Goal: Transaction & Acquisition: Book appointment/travel/reservation

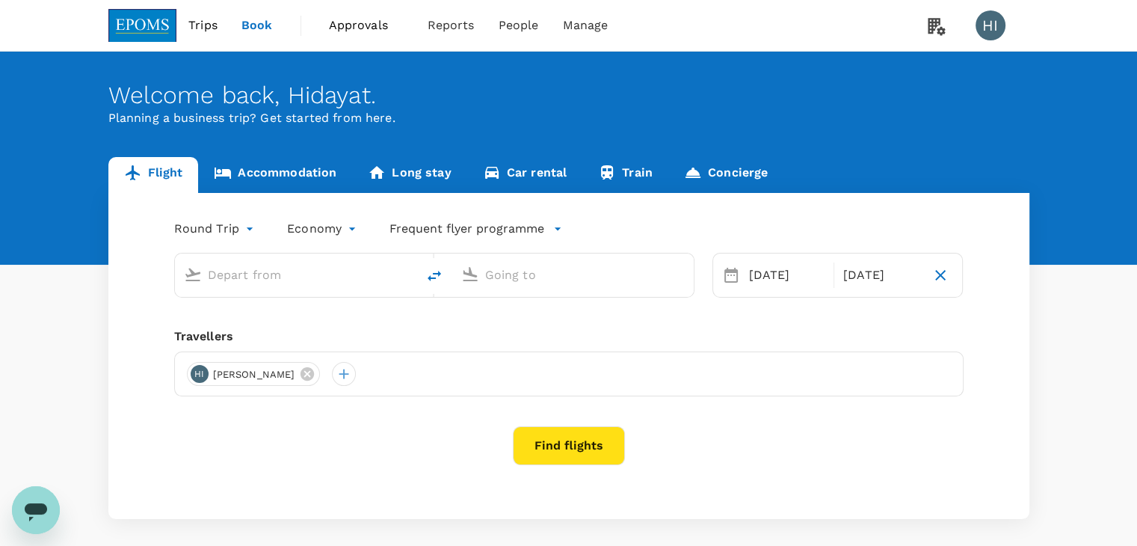
type input "Miri Intl (MYY)"
type input "Kuala Lumpur Intl ([GEOGRAPHIC_DATA])"
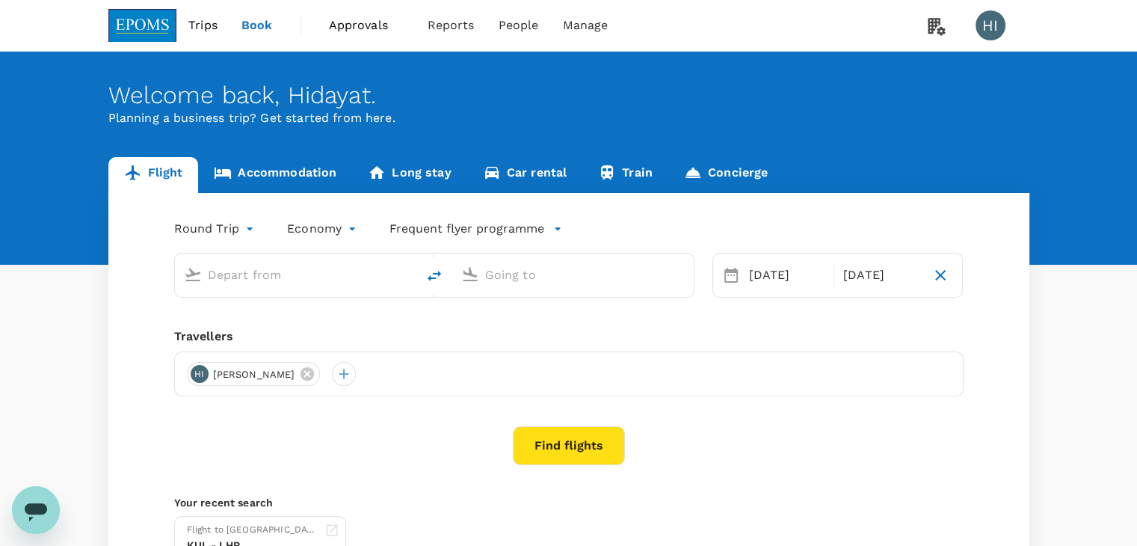
type input "Miri Intl (MYY)"
type input "Kuala Lumpur Intl ([GEOGRAPHIC_DATA])"
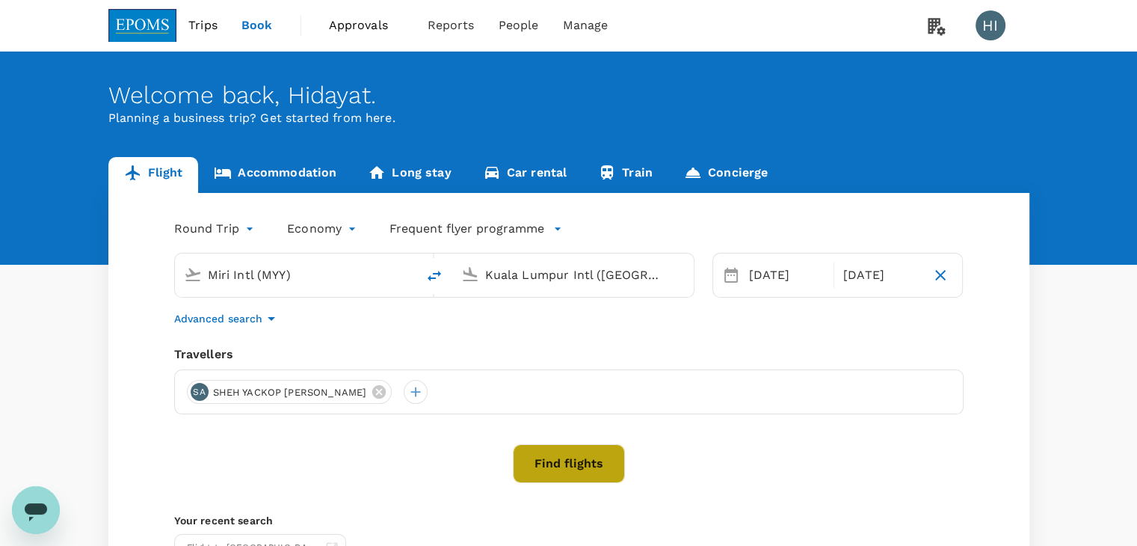
click at [557, 458] on button "Find flights" at bounding box center [569, 463] width 112 height 39
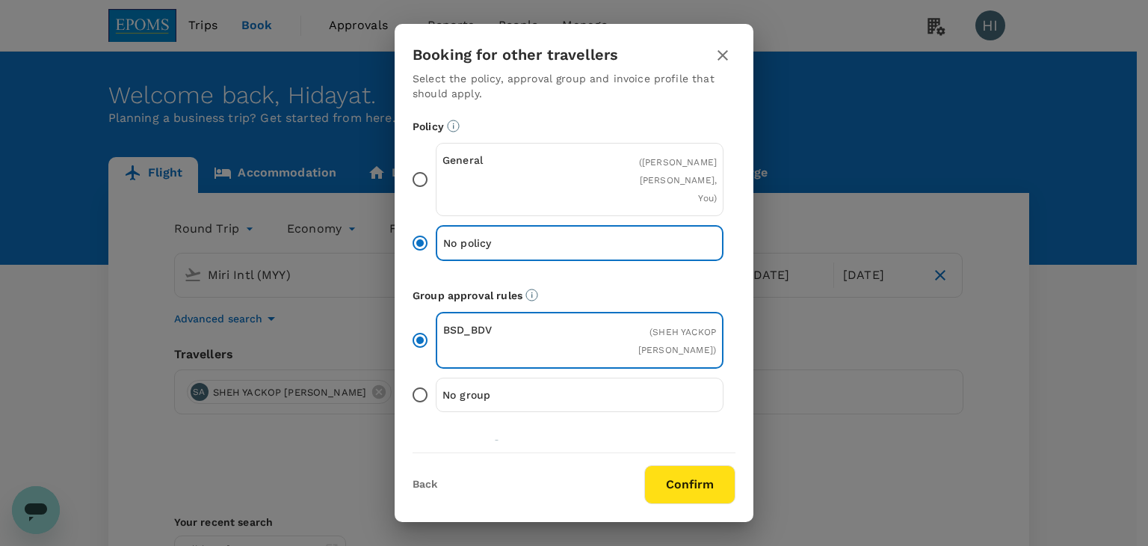
click at [705, 481] on button "Confirm" at bounding box center [689, 484] width 91 height 39
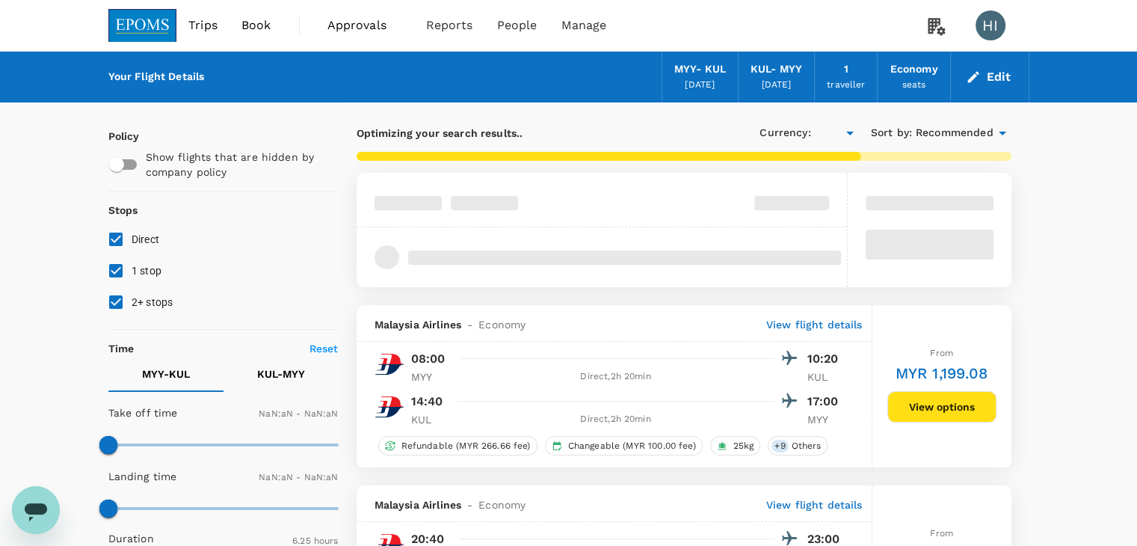
type input "MYR"
type input "1440"
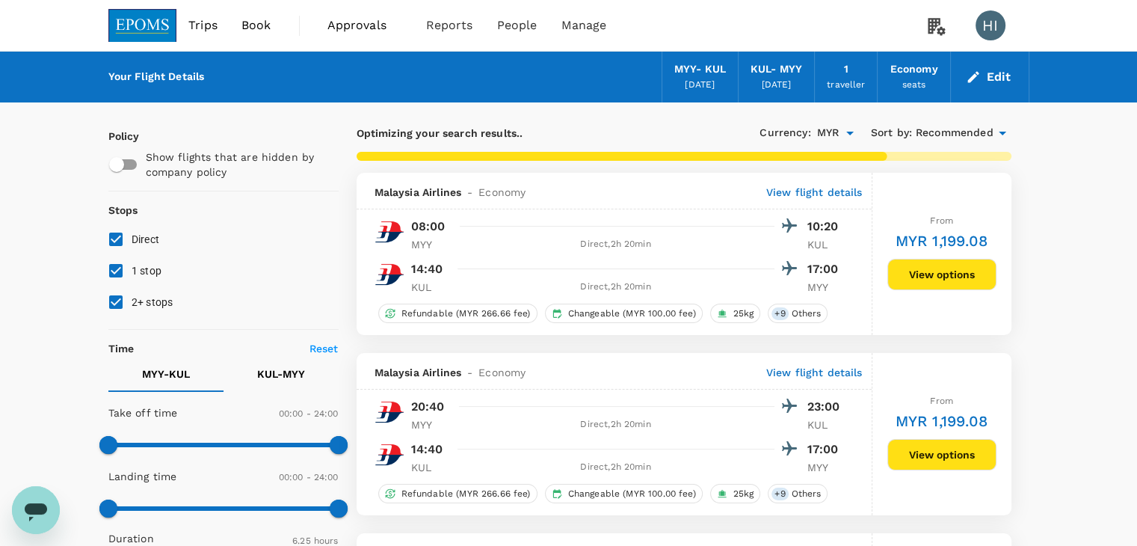
type input "1020"
checkbox input "false"
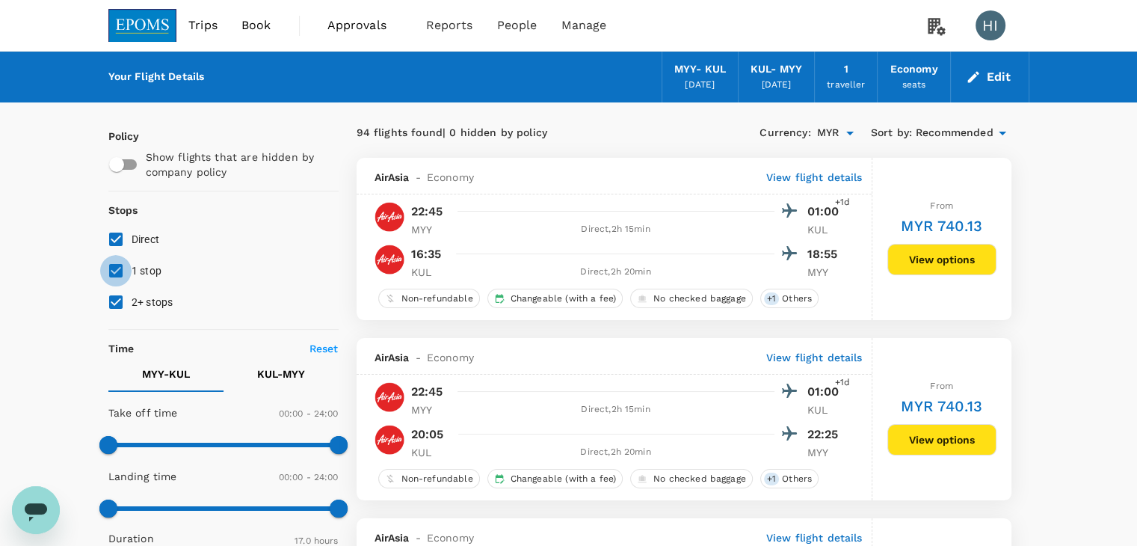
click at [123, 264] on input "1 stop" at bounding box center [115, 270] width 31 height 31
checkbox input "false"
click at [111, 303] on input "2+ stops" at bounding box center [115, 301] width 31 height 31
checkbox input "false"
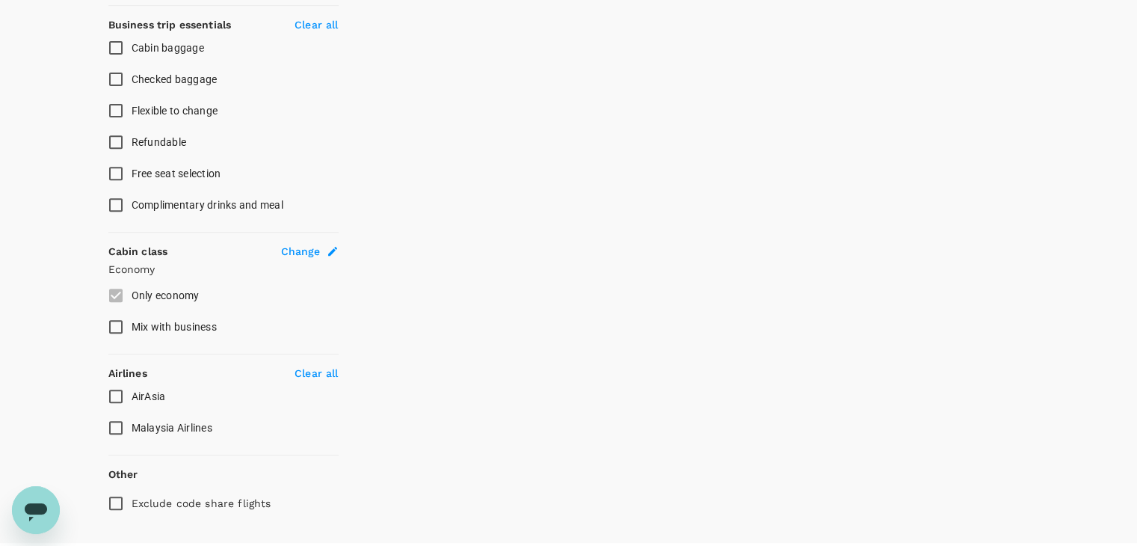
scroll to position [598, 0]
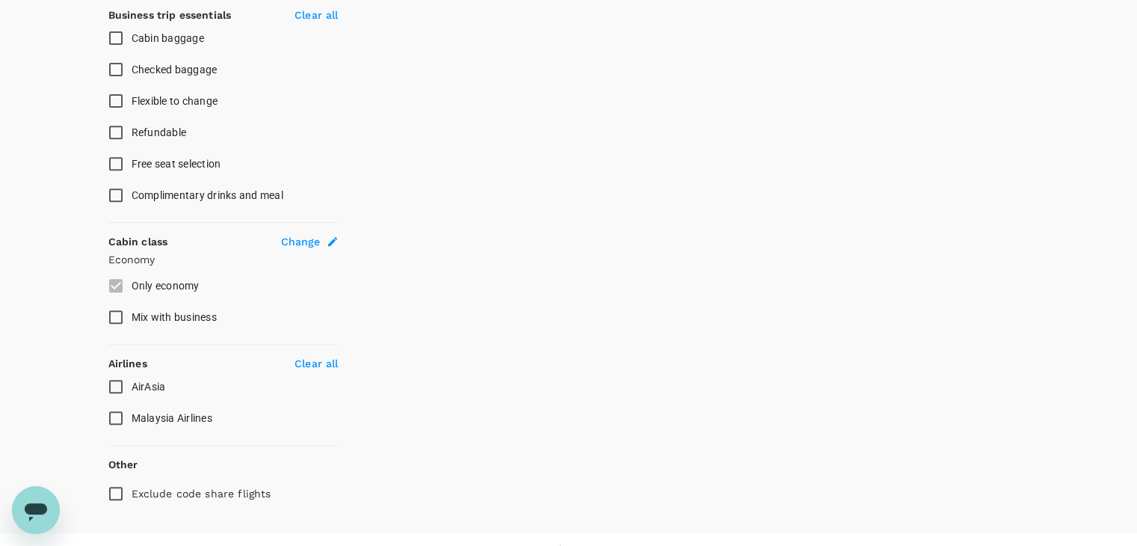
click at [112, 418] on input "Malaysia Airlines" at bounding box center [115, 417] width 31 height 31
checkbox input "true"
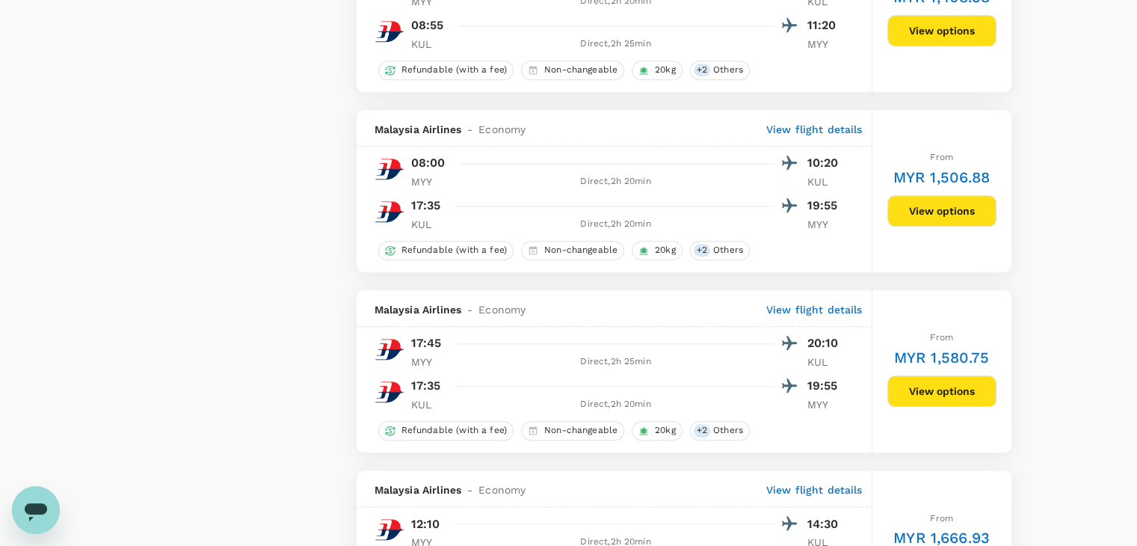
scroll to position [1644, 0]
